Goal: Transaction & Acquisition: Purchase product/service

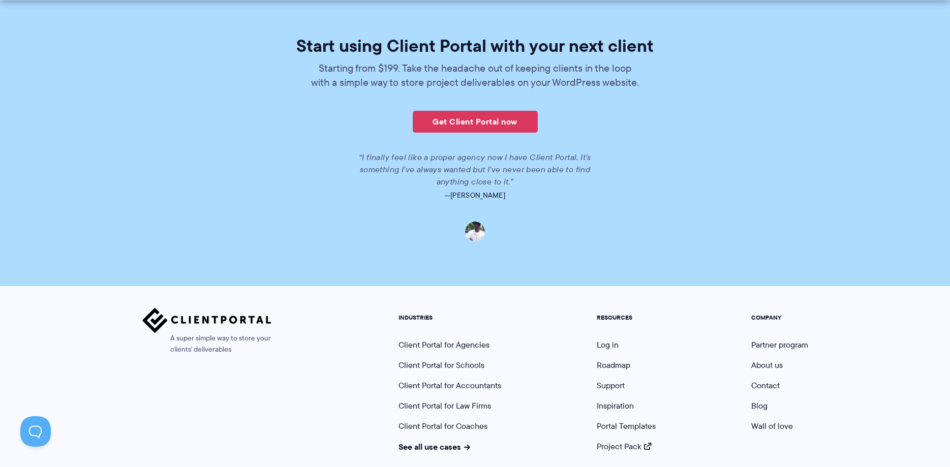
scroll to position [2277, 0]
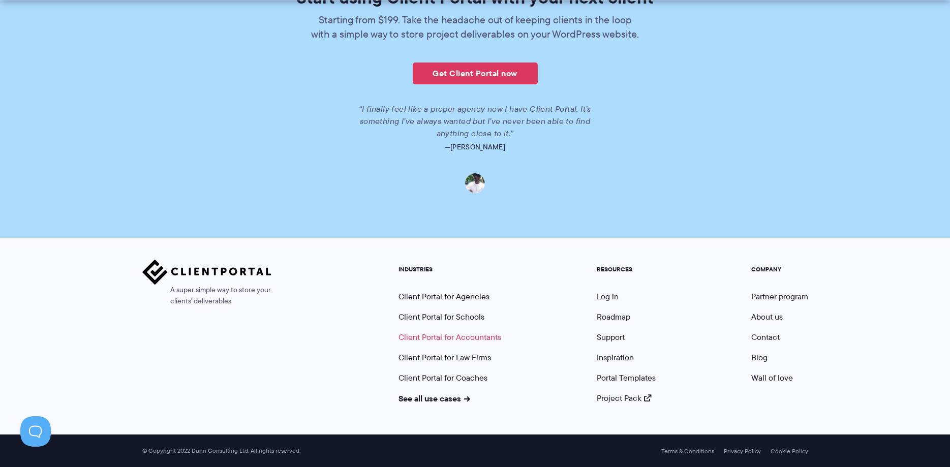
click at [440, 336] on link "Client Portal for Accountants" at bounding box center [449, 337] width 103 height 12
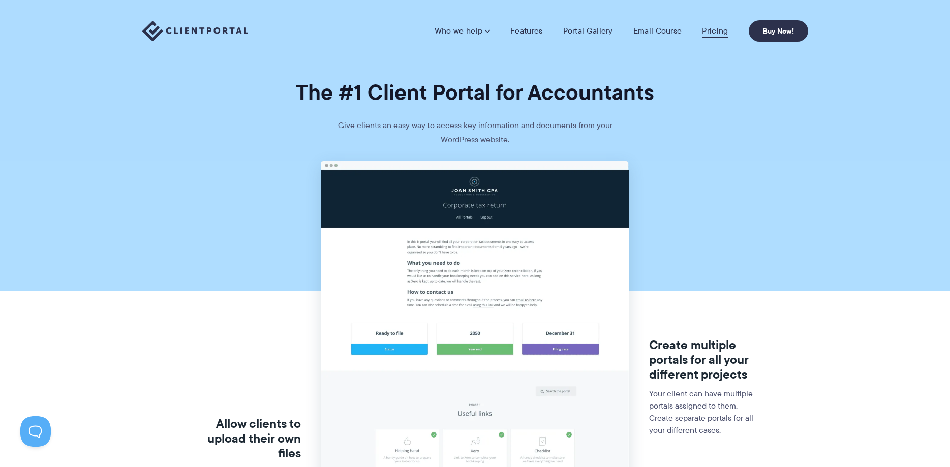
click at [716, 31] on link "Pricing" at bounding box center [715, 31] width 26 height 10
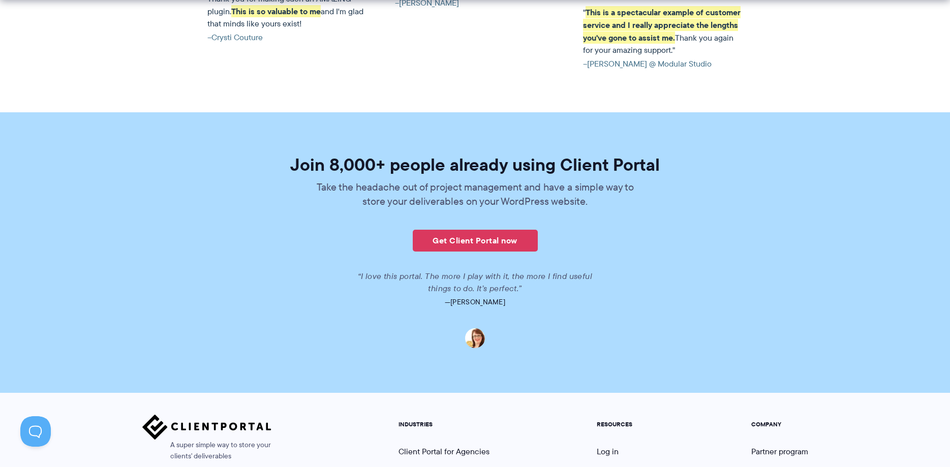
scroll to position [2484, 0]
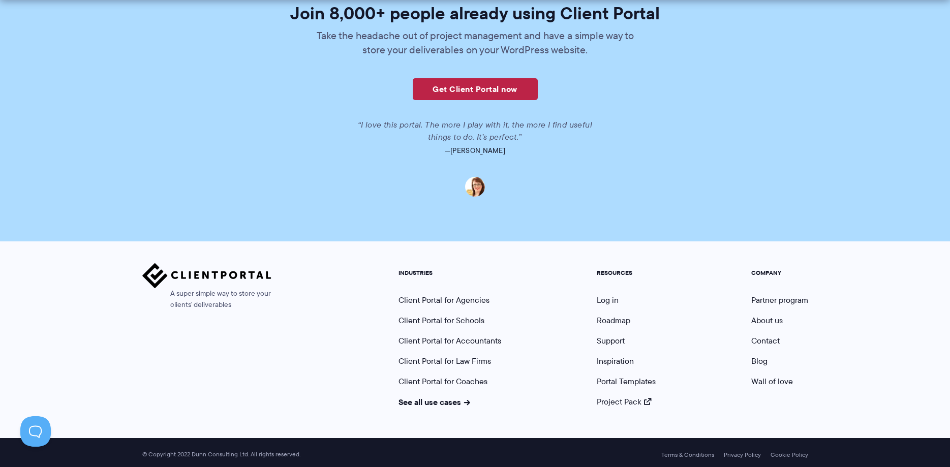
click at [444, 85] on link "Get Client Portal now" at bounding box center [475, 89] width 125 height 22
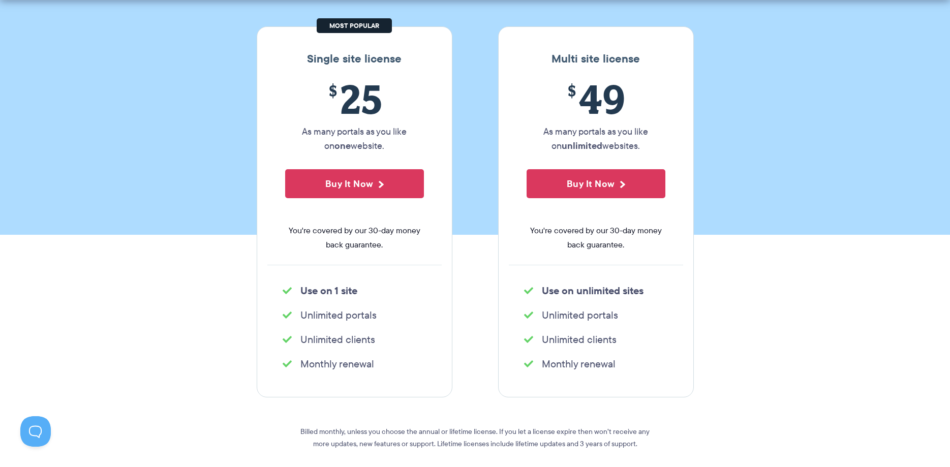
scroll to position [207, 0]
